Goal: Entertainment & Leisure: Consume media (video, audio)

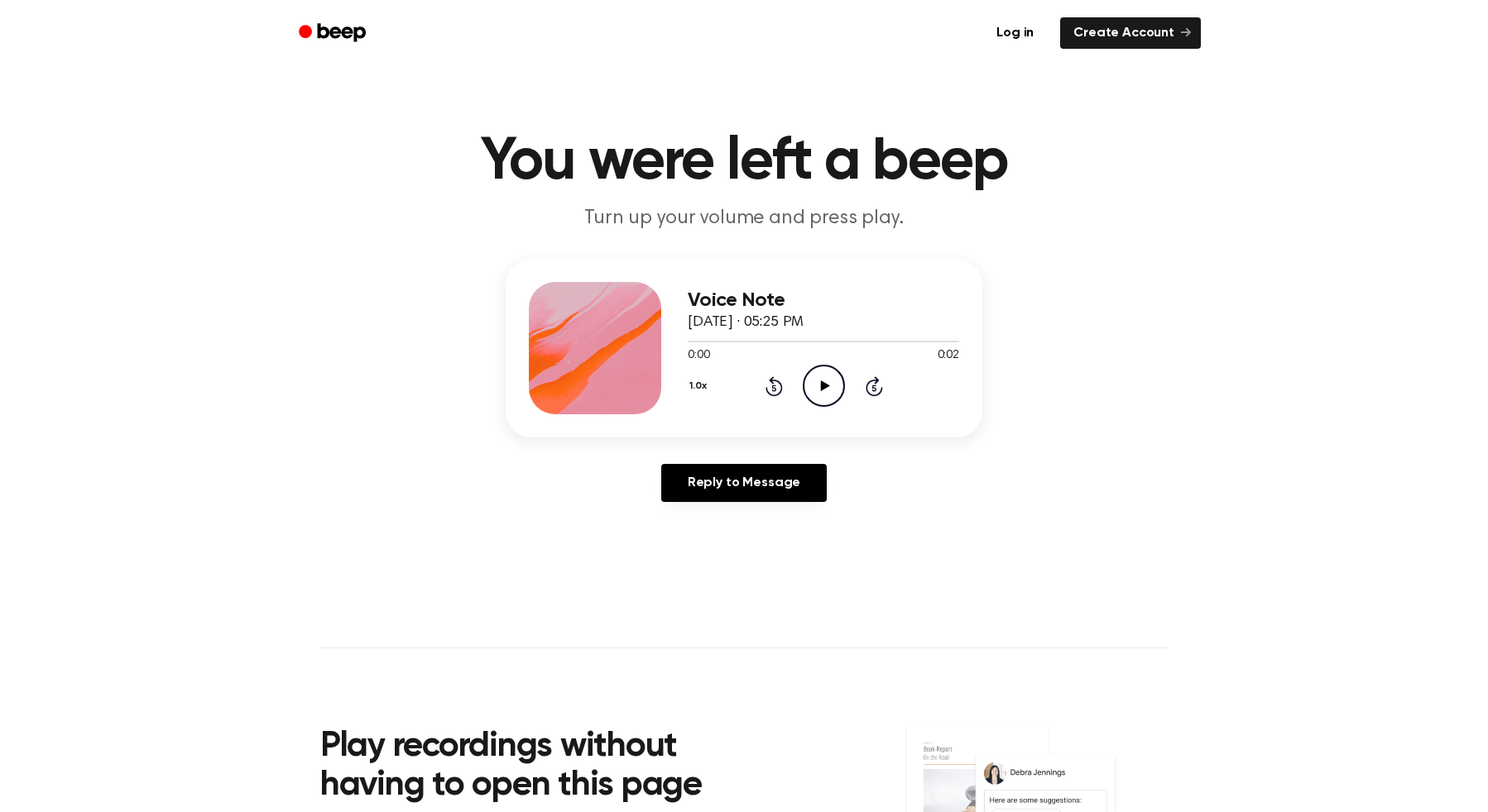
click at [812, 383] on icon "Play Audio" at bounding box center [824, 386] width 42 height 42
click at [828, 385] on icon at bounding box center [824, 385] width 9 height 11
click at [825, 400] on icon "Play Audio" at bounding box center [824, 386] width 42 height 42
